Goal: Task Accomplishment & Management: Complete application form

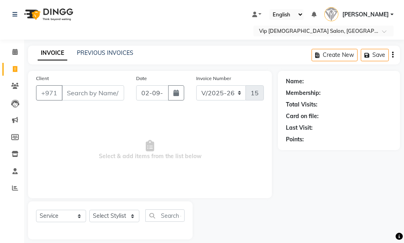
select select "8415"
select select "service"
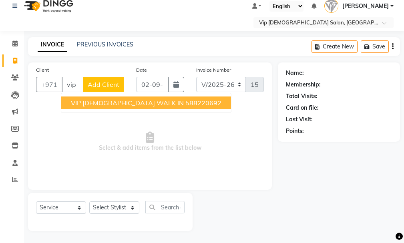
click at [123, 100] on span "VIP [DEMOGRAPHIC_DATA] WALK IN" at bounding box center [127, 103] width 113 height 8
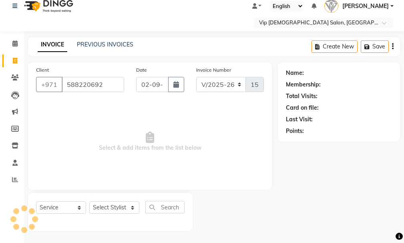
type input "588220692"
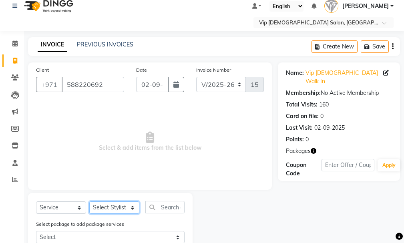
click at [131, 207] on select "Select Stylist Ali [PERSON_NAME] [PERSON_NAME] [PERSON_NAME] Lakhbizi Jairah [P…" at bounding box center [114, 207] width 50 height 12
select select "81363"
click at [89, 201] on select "Select Stylist Ali [PERSON_NAME] [PERSON_NAME] [PERSON_NAME] Lakhbizi Jairah [P…" at bounding box center [114, 207] width 50 height 12
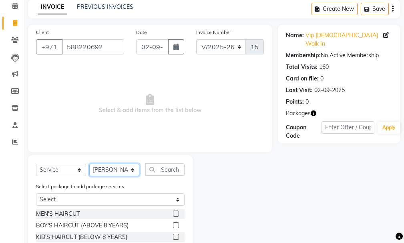
scroll to position [90, 0]
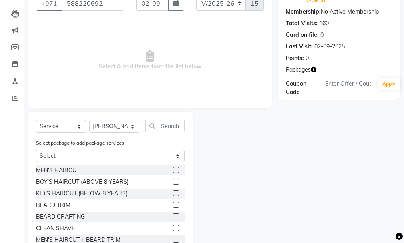
click at [165, 166] on div "MEN'S HAIRCUT" at bounding box center [110, 170] width 149 height 10
click at [173, 168] on label at bounding box center [176, 170] width 6 height 6
click at [173, 168] on input "checkbox" at bounding box center [175, 170] width 5 height 5
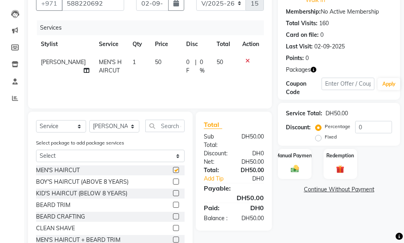
checkbox input "false"
drag, startPoint x: 403, startPoint y: 224, endPoint x: 405, endPoint y: 238, distance: 14.1
click at [404, 153] on html "Select Location × Vip [DEMOGRAPHIC_DATA] Salon, Hor Al Anz East Default Panel M…" at bounding box center [202, 31] width 404 height 243
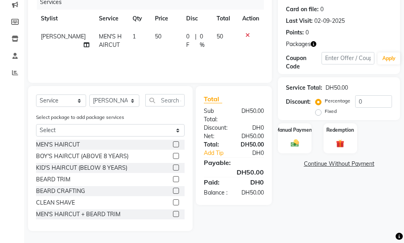
click at [173, 190] on label at bounding box center [176, 191] width 6 height 6
click at [173, 190] on input "checkbox" at bounding box center [175, 191] width 5 height 5
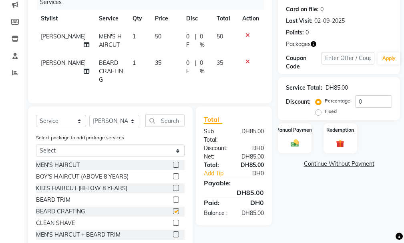
checkbox input "false"
click at [242, 60] on div at bounding box center [250, 62] width 17 height 6
click at [241, 60] on td at bounding box center [250, 71] width 26 height 35
click at [245, 60] on icon at bounding box center [247, 62] width 4 height 6
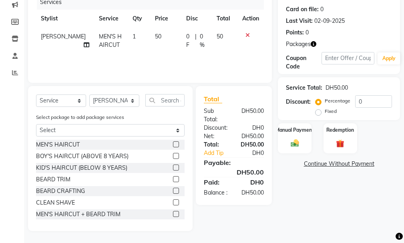
click at [403, 237] on main "INVOICE PREVIOUS INVOICES Create New Save Client [PHONE_NUMBER] Date [DATE] Inv…" at bounding box center [214, 86] width 380 height 313
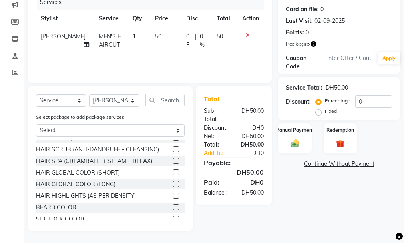
scroll to position [131, 0]
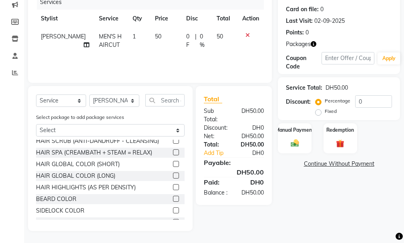
click at [173, 172] on div at bounding box center [179, 176] width 12 height 10
click at [165, 173] on div "HAIR GLOBAL COLOR (LONG)" at bounding box center [110, 176] width 149 height 10
click at [173, 172] on div at bounding box center [179, 176] width 12 height 10
click at [173, 175] on label at bounding box center [176, 176] width 6 height 6
click at [173, 175] on input "checkbox" at bounding box center [175, 175] width 5 height 5
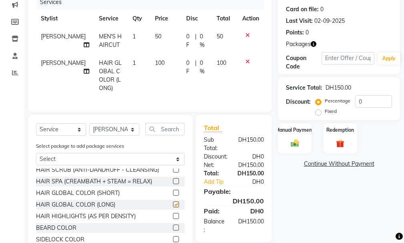
checkbox input "false"
click at [244, 57] on td at bounding box center [250, 75] width 26 height 43
click at [244, 59] on div at bounding box center [250, 62] width 17 height 6
click at [173, 196] on label at bounding box center [176, 193] width 6 height 6
click at [173, 196] on input "checkbox" at bounding box center [175, 193] width 5 height 5
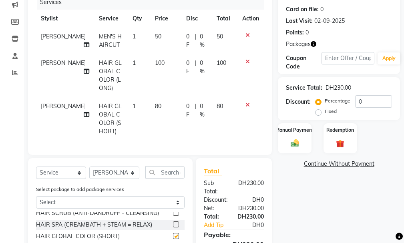
checkbox input "false"
click at [245, 98] on td at bounding box center [250, 118] width 26 height 43
click at [244, 99] on td at bounding box center [250, 118] width 26 height 43
click at [246, 104] on icon at bounding box center [247, 105] width 4 height 6
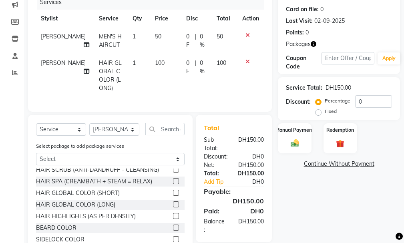
click at [242, 63] on div at bounding box center [250, 62] width 17 height 6
click at [244, 56] on td at bounding box center [250, 75] width 26 height 43
click at [245, 57] on td at bounding box center [250, 75] width 26 height 43
click at [245, 58] on td at bounding box center [250, 75] width 26 height 43
click at [246, 57] on td at bounding box center [250, 75] width 26 height 43
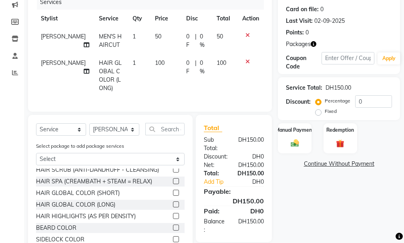
click at [248, 56] on td at bounding box center [250, 75] width 26 height 43
click at [246, 61] on icon at bounding box center [247, 62] width 4 height 6
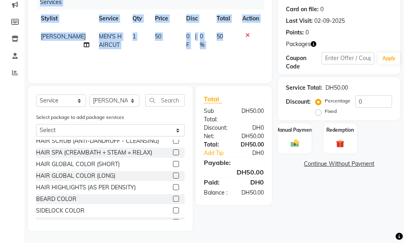
click at [246, 58] on div "Services Stylist Service Qty Price Disc Total Action [PERSON_NAME] MEN'S HAIRCU…" at bounding box center [150, 35] width 228 height 80
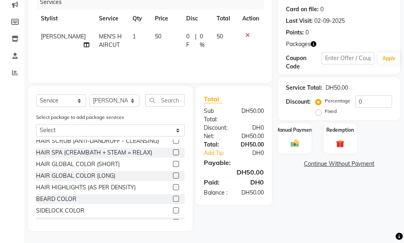
click at [305, 193] on div "Name: Vip [DEMOGRAPHIC_DATA] Walk In Membership: No Active Membership Total Vis…" at bounding box center [342, 93] width 128 height 275
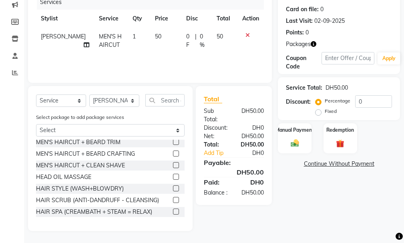
scroll to position [59, 0]
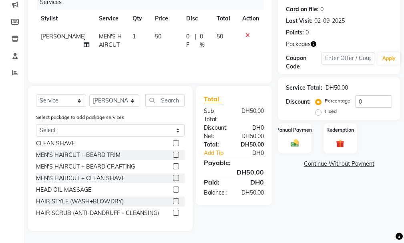
drag, startPoint x: 179, startPoint y: 159, endPoint x: 320, endPoint y: 194, distance: 144.7
click at [320, 194] on div "Name: Vip [DEMOGRAPHIC_DATA] Walk In Membership: No Active Membership Total Vis…" at bounding box center [342, 93] width 128 height 275
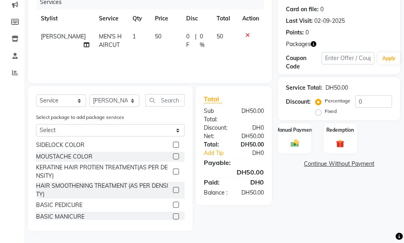
scroll to position [189, 0]
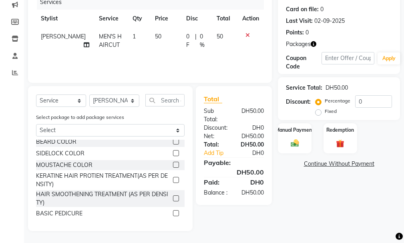
click at [173, 163] on label at bounding box center [176, 165] width 6 height 6
click at [173, 163] on input "checkbox" at bounding box center [175, 165] width 5 height 5
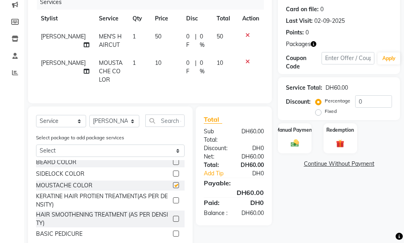
checkbox input "false"
click at [243, 59] on div at bounding box center [250, 62] width 17 height 6
click at [167, 160] on div "Select package to add package services Select SMART GROOM COMBO" at bounding box center [110, 146] width 161 height 27
click at [173, 165] on label at bounding box center [176, 162] width 6 height 6
click at [173, 165] on input "checkbox" at bounding box center [175, 162] width 5 height 5
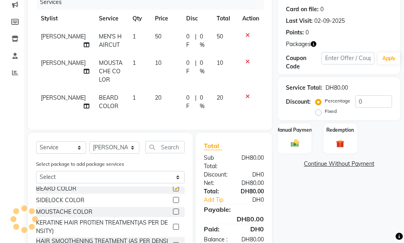
checkbox input "false"
click at [241, 58] on td at bounding box center [250, 71] width 26 height 35
click at [246, 57] on td at bounding box center [250, 71] width 26 height 35
click at [242, 58] on td at bounding box center [250, 71] width 26 height 35
click at [243, 57] on td at bounding box center [250, 71] width 26 height 35
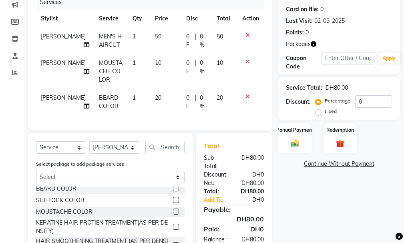
click at [245, 58] on td at bounding box center [250, 71] width 26 height 35
click at [242, 90] on td at bounding box center [250, 102] width 26 height 26
click at [247, 96] on icon at bounding box center [247, 97] width 4 height 6
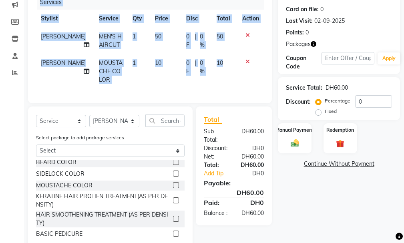
click at [245, 94] on div "Services Stylist Service Qty Price Disc Total Action [PERSON_NAME] MEN'S HAIRCU…" at bounding box center [150, 45] width 228 height 101
click at [246, 57] on td at bounding box center [250, 71] width 26 height 35
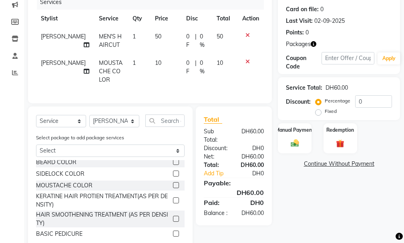
click at [246, 59] on icon at bounding box center [247, 62] width 4 height 6
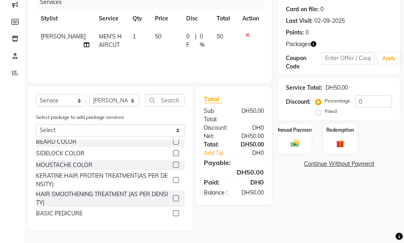
click at [166, 148] on div "MEN'S HAIRCUT BOY'S HAIRCUT (ABOVE 8 YEARS) KID'S HAIRCUT (BELOW 8 YEARS) [PERS…" at bounding box center [110, 180] width 149 height 80
click at [169, 147] on div "MEN'S HAIRCUT BOY'S HAIRCUT (ABOVE 8 YEARS) KID'S HAIRCUT (BELOW 8 YEARS) [PERS…" at bounding box center [110, 180] width 149 height 80
click at [173, 153] on label at bounding box center [176, 153] width 6 height 6
click at [173, 153] on input "checkbox" at bounding box center [175, 153] width 5 height 5
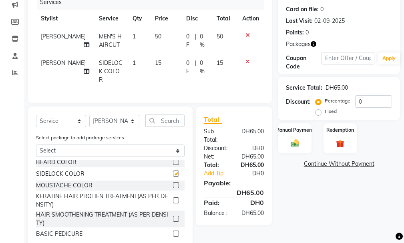
checkbox input "false"
click at [173, 159] on label at bounding box center [176, 162] width 6 height 6
click at [173, 160] on input "checkbox" at bounding box center [175, 162] width 5 height 5
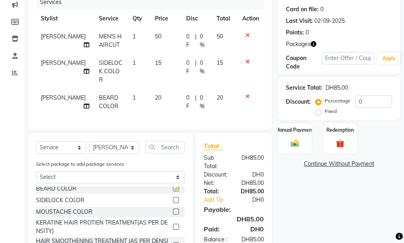
checkbox input "false"
click at [166, 195] on div "SIDELOCK COLOR" at bounding box center [110, 200] width 149 height 10
click at [173, 195] on div at bounding box center [179, 200] width 12 height 10
click at [173, 197] on label at bounding box center [176, 200] width 6 height 6
click at [173, 198] on input "checkbox" at bounding box center [175, 200] width 5 height 5
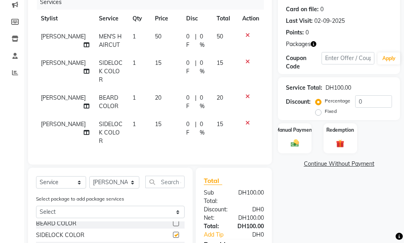
checkbox input "false"
click at [244, 115] on td at bounding box center [250, 132] width 26 height 35
click at [246, 120] on icon at bounding box center [247, 123] width 4 height 6
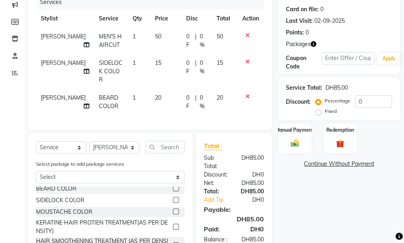
click at [170, 182] on div "Select package to add package services Select SMART GROOM COMBO" at bounding box center [110, 173] width 161 height 27
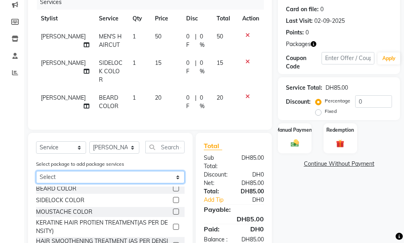
click at [167, 180] on select "Select SMART GROOM COMBO" at bounding box center [110, 177] width 149 height 12
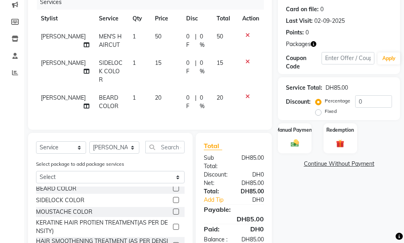
click at [173, 209] on label at bounding box center [176, 212] width 6 height 6
click at [173, 209] on input "checkbox" at bounding box center [175, 211] width 5 height 5
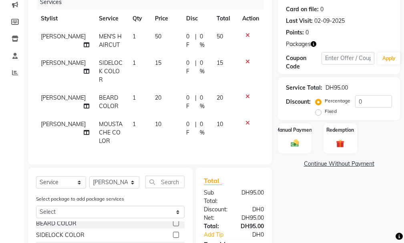
checkbox input "false"
click at [246, 115] on td at bounding box center [250, 132] width 26 height 35
click at [245, 120] on div at bounding box center [250, 123] width 17 height 6
click at [245, 115] on td at bounding box center [250, 132] width 26 height 35
click at [241, 115] on td at bounding box center [250, 132] width 26 height 35
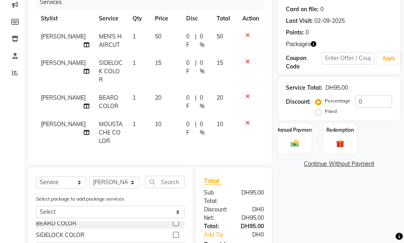
click at [242, 120] on div at bounding box center [250, 123] width 17 height 6
click at [243, 115] on td at bounding box center [250, 132] width 26 height 35
click at [246, 120] on icon at bounding box center [247, 123] width 4 height 6
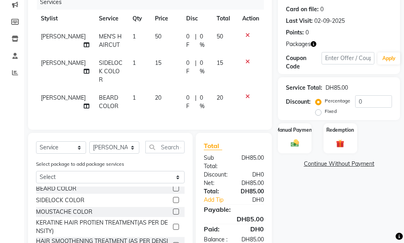
click at [244, 60] on div at bounding box center [250, 62] width 17 height 6
click at [241, 59] on td at bounding box center [250, 71] width 26 height 35
click at [243, 57] on td at bounding box center [250, 71] width 26 height 35
click at [240, 58] on td at bounding box center [250, 71] width 26 height 35
click at [242, 58] on td at bounding box center [250, 71] width 26 height 35
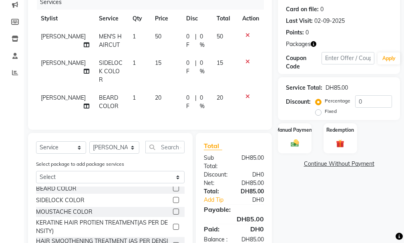
click at [245, 60] on icon at bounding box center [247, 62] width 4 height 6
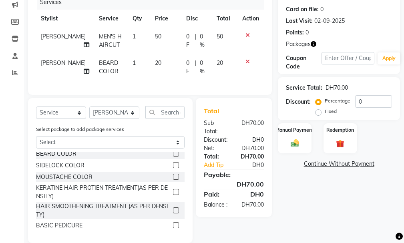
drag, startPoint x: 402, startPoint y: 221, endPoint x: 400, endPoint y: 197, distance: 24.9
click at [400, 197] on div "Name: Vip [DEMOGRAPHIC_DATA] Walk In Membership: No Active Membership Total Vis…" at bounding box center [342, 100] width 128 height 288
drag, startPoint x: 405, startPoint y: 174, endPoint x: 406, endPoint y: 164, distance: 9.7
click at [404, 128] on html "Select Location × Vip [DEMOGRAPHIC_DATA] Salon, Hor Al Anz East Default Panel M…" at bounding box center [202, 6] width 404 height 243
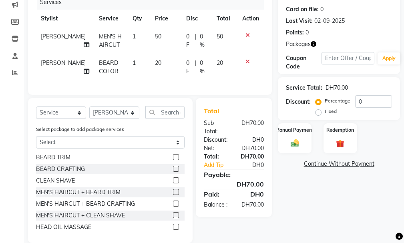
scroll to position [25, 0]
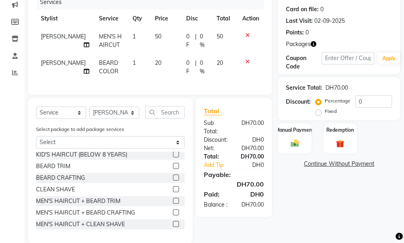
click at [173, 180] on div at bounding box center [179, 178] width 12 height 10
click at [166, 180] on div "BEARD CRAFTING" at bounding box center [110, 178] width 149 height 10
click at [173, 171] on div at bounding box center [175, 167] width 5 height 8
click at [173, 180] on div at bounding box center [179, 178] width 12 height 10
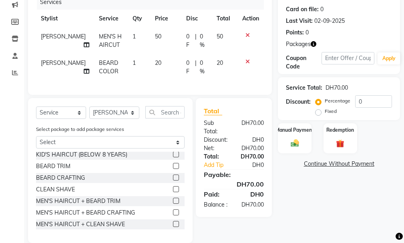
click at [173, 181] on label at bounding box center [176, 178] width 6 height 6
click at [173, 181] on input "checkbox" at bounding box center [175, 177] width 5 height 5
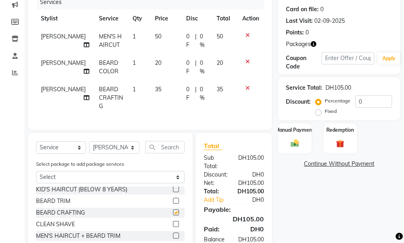
checkbox input "false"
click at [295, 126] on label "Manual Payment" at bounding box center [295, 130] width 40 height 8
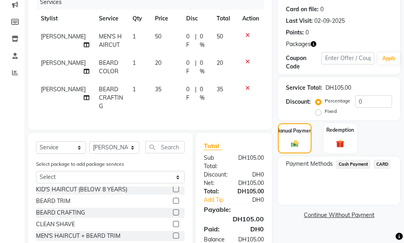
click at [350, 160] on span "Cash Payment" at bounding box center [353, 164] width 34 height 9
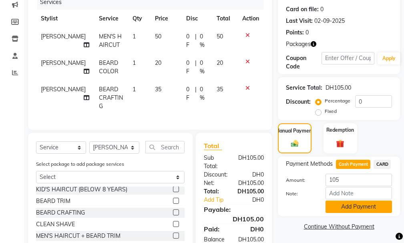
click at [356, 201] on button "Add Payment" at bounding box center [359, 207] width 66 height 12
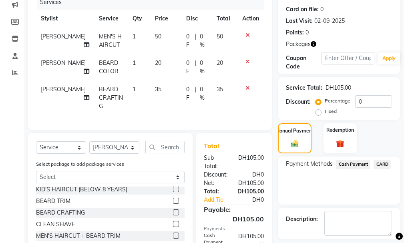
drag, startPoint x: 403, startPoint y: 207, endPoint x: 406, endPoint y: 224, distance: 17.4
click at [404, 128] on html "Select Location × Vip [DEMOGRAPHIC_DATA] Salon, Hor Al Anz East Default Panel M…" at bounding box center [202, 6] width 404 height 243
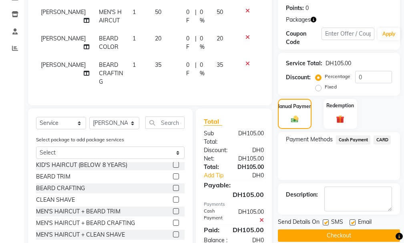
scroll to position [167, 0]
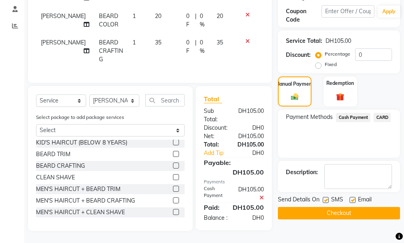
click at [339, 207] on button "Checkout" at bounding box center [339, 213] width 122 height 12
